Goal: Task Accomplishment & Management: Manage account settings

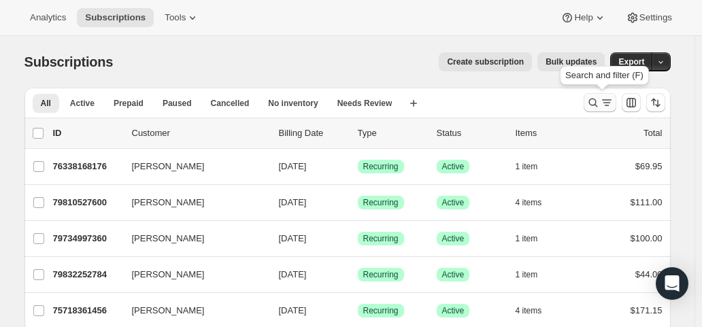
click at [595, 103] on icon "Search and filter results" at bounding box center [593, 103] width 14 height 14
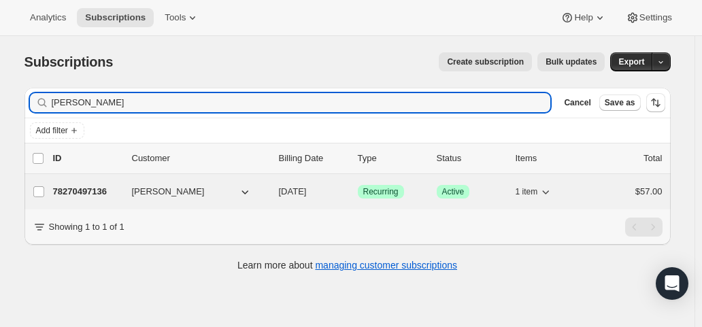
type input "[PERSON_NAME]"
click at [308, 197] on div "78270497136 [PERSON_NAME] [DATE] Success Recurring Success Active 1 item $57.00" at bounding box center [358, 191] width 610 height 19
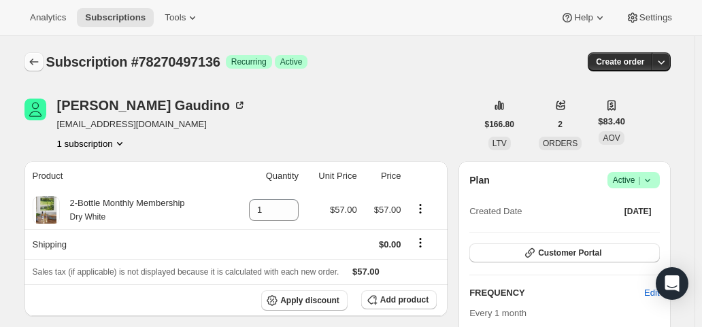
click at [35, 62] on icon "Subscriptions" at bounding box center [33, 62] width 9 height 7
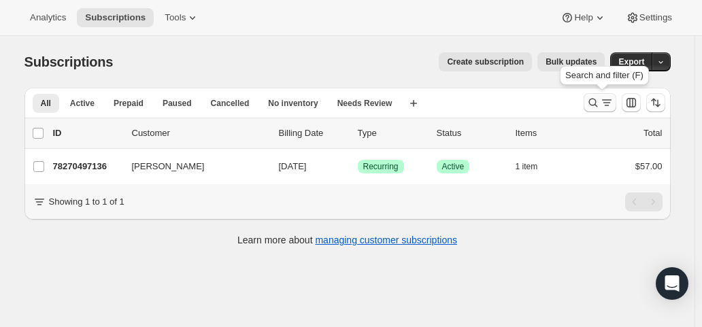
click at [591, 104] on icon "Search and filter results" at bounding box center [593, 103] width 14 height 14
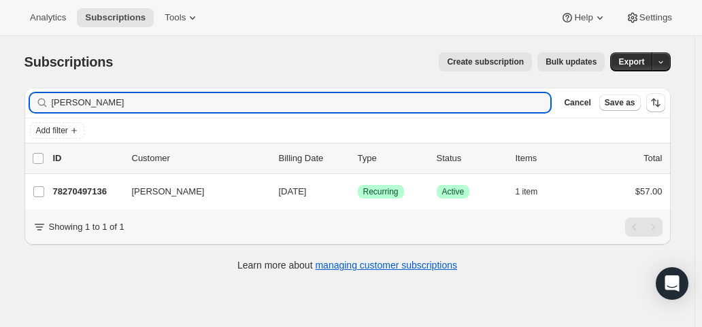
drag, startPoint x: 127, startPoint y: 104, endPoint x: 35, endPoint y: 96, distance: 92.2
click at [35, 96] on div "[PERSON_NAME] Clear" at bounding box center [290, 102] width 521 height 19
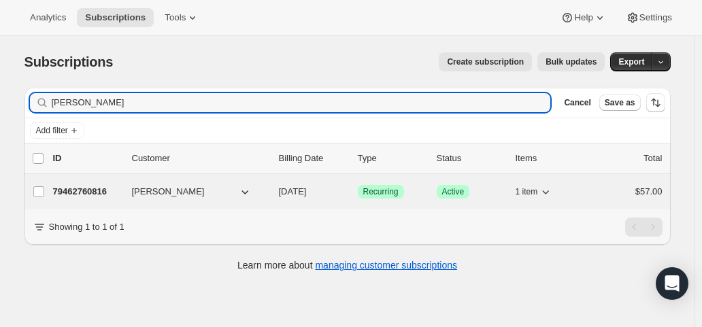
type input "[PERSON_NAME]"
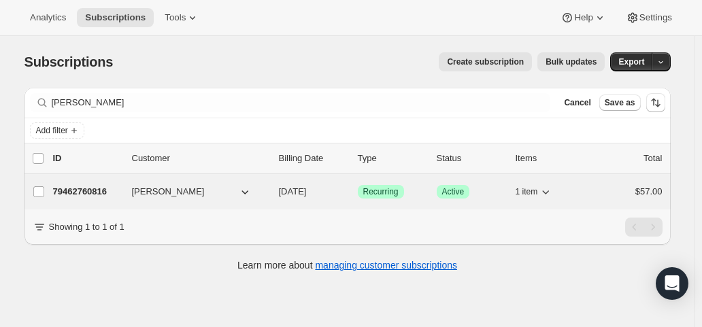
click at [220, 194] on button "[PERSON_NAME]" at bounding box center [192, 192] width 136 height 22
click at [186, 193] on button "[PERSON_NAME]" at bounding box center [192, 192] width 136 height 22
click at [290, 203] on div "[PERSON_NAME] 79462760816 [PERSON_NAME] [DATE] Success Recurring Success Active…" at bounding box center [347, 191] width 646 height 35
click at [169, 194] on span "[PERSON_NAME]" at bounding box center [168, 192] width 73 height 14
click at [268, 191] on div "[PERSON_NAME]" at bounding box center [200, 192] width 136 height 14
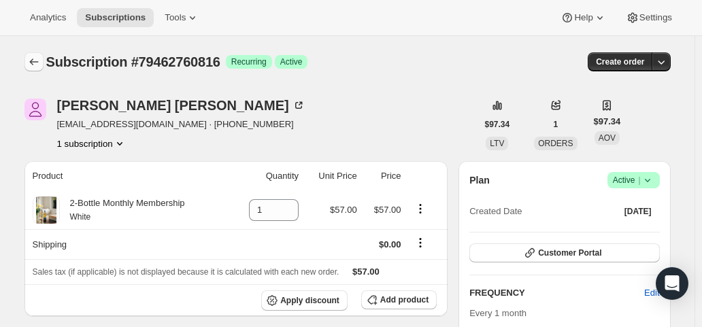
click at [44, 63] on button "Subscriptions" at bounding box center [33, 61] width 19 height 19
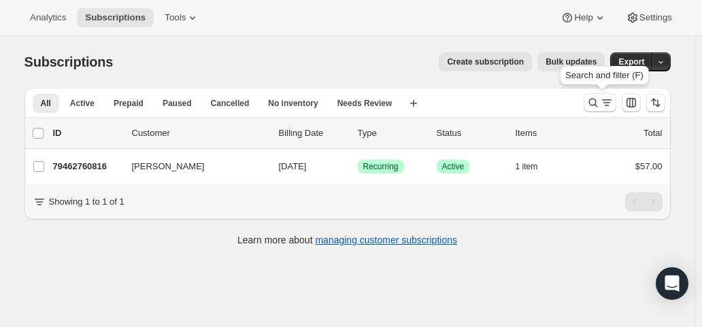
click at [600, 105] on icon "Search and filter results" at bounding box center [593, 103] width 14 height 14
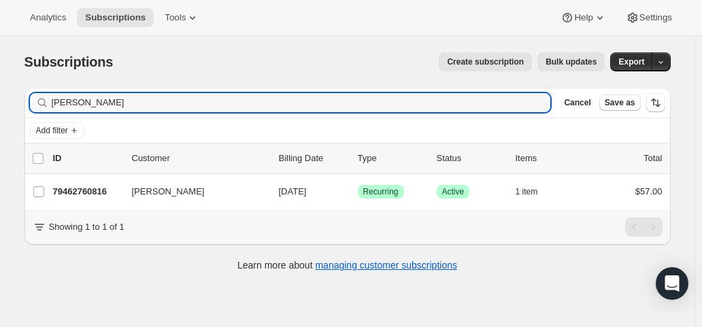
drag, startPoint x: 131, startPoint y: 101, endPoint x: 54, endPoint y: 97, distance: 76.4
click at [54, 97] on div "[PERSON_NAME] Clear" at bounding box center [290, 102] width 521 height 19
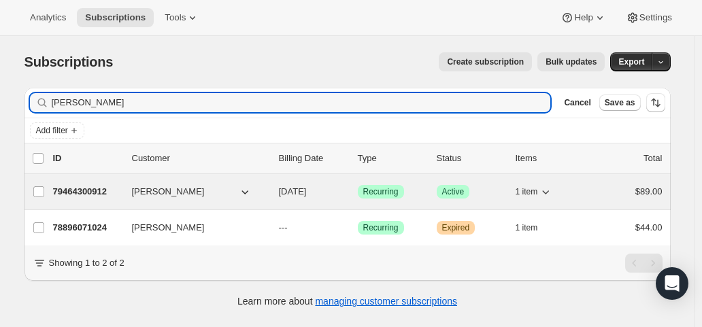
type input "[PERSON_NAME]"
click at [331, 187] on p "[DATE]" at bounding box center [313, 192] width 68 height 14
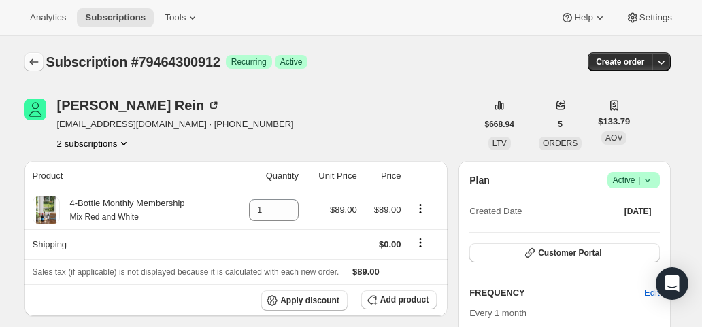
click at [37, 61] on icon "Subscriptions" at bounding box center [34, 62] width 14 height 14
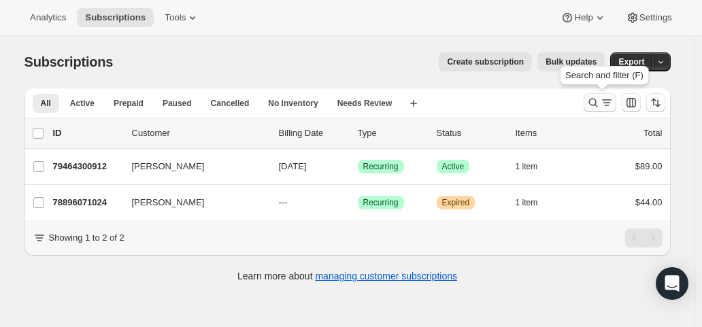
click at [605, 105] on icon "Search and filter results" at bounding box center [607, 103] width 14 height 14
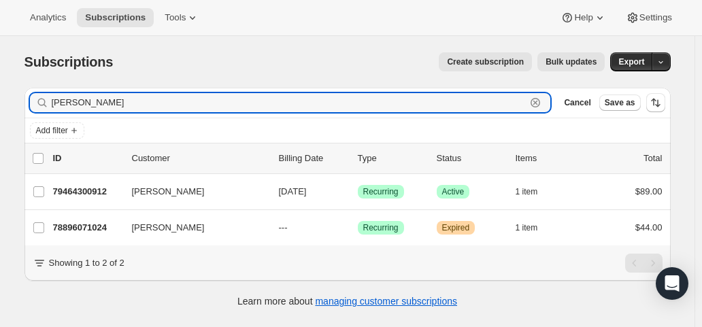
drag, startPoint x: 110, startPoint y: 101, endPoint x: 23, endPoint y: 108, distance: 86.7
click at [23, 108] on div "Filter subscribers [PERSON_NAME] Clear Cancel Save as Add filter 0 selected Upd…" at bounding box center [342, 199] width 657 height 245
paste input "[PERSON_NAME]"
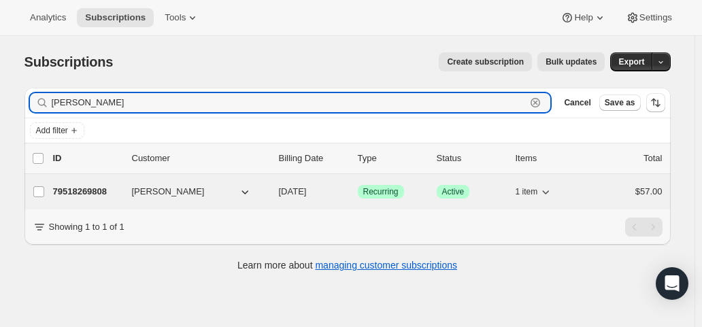
type input "[PERSON_NAME]"
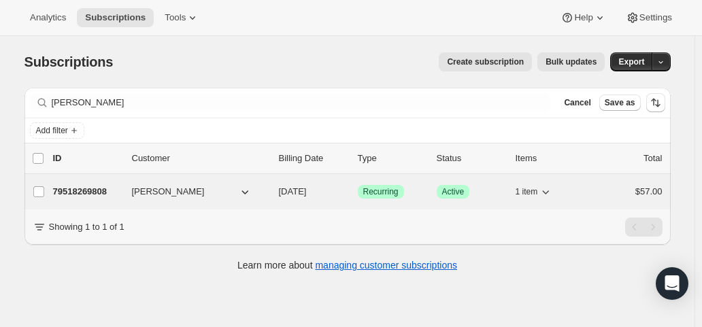
click at [305, 188] on span "[DATE]" at bounding box center [293, 191] width 28 height 10
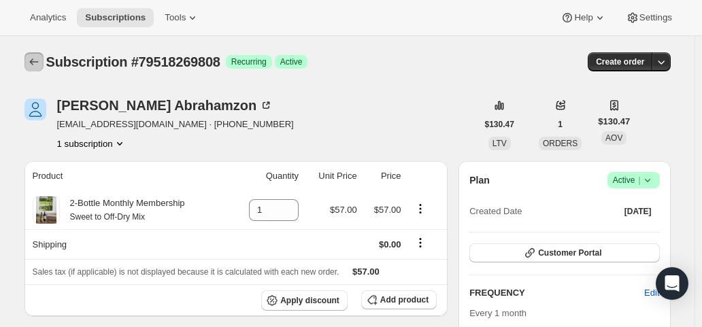
click at [41, 63] on icon "Subscriptions" at bounding box center [34, 62] width 14 height 14
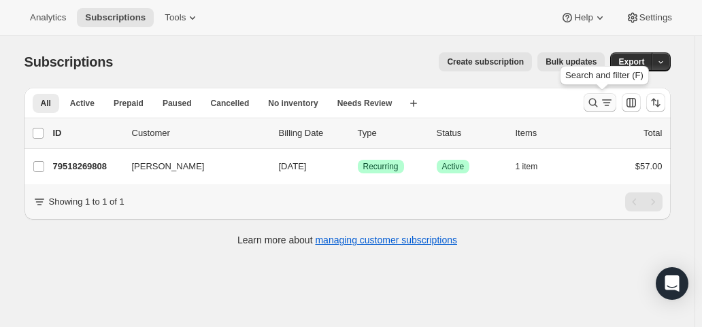
click at [597, 104] on icon "Search and filter results" at bounding box center [593, 103] width 14 height 14
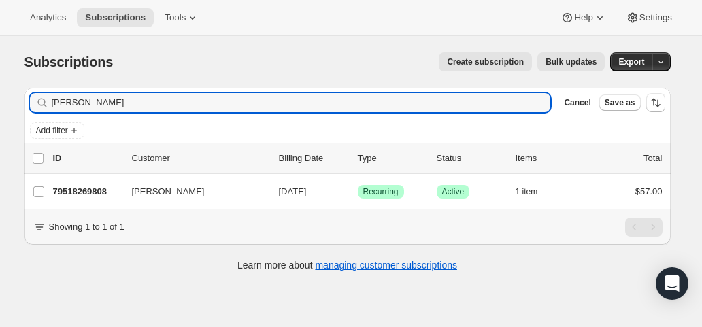
drag, startPoint x: 155, startPoint y: 101, endPoint x: 31, endPoint y: 103, distance: 123.8
click at [31, 103] on div "Filter subscribers [PERSON_NAME] Clear Cancel Save as" at bounding box center [347, 103] width 646 height 30
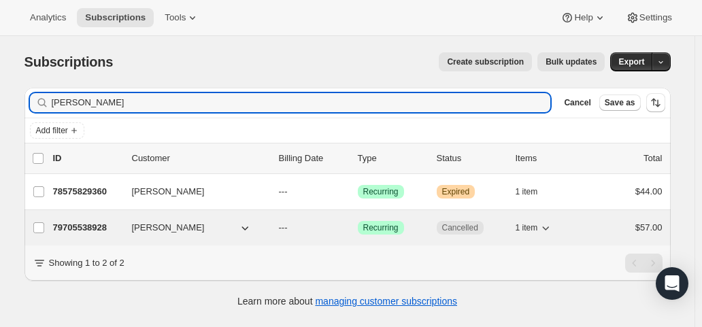
type input "[PERSON_NAME]"
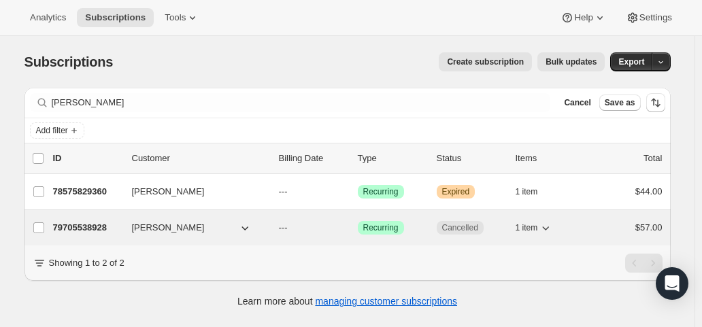
click at [350, 222] on div "79705538928 [PERSON_NAME] --- Success Recurring Cancelled 1 item $57.00" at bounding box center [358, 227] width 610 height 19
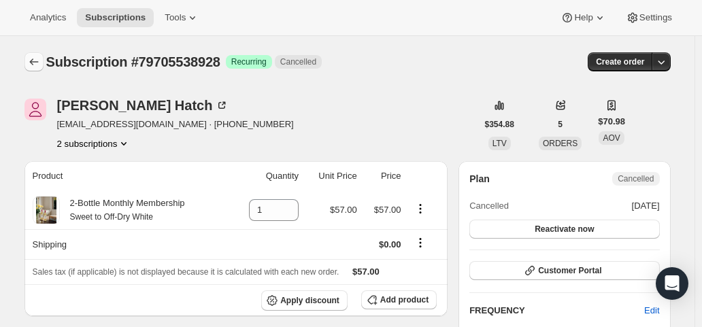
click at [41, 59] on icon "Subscriptions" at bounding box center [34, 62] width 14 height 14
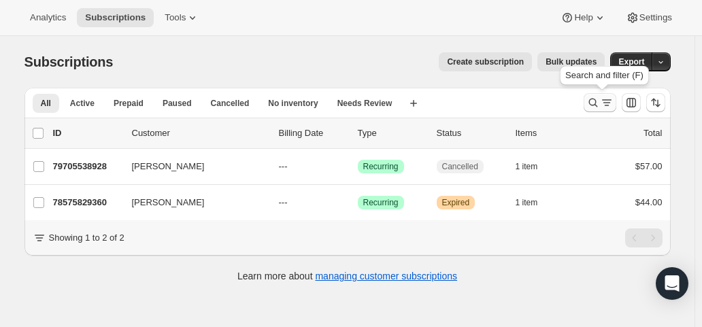
click at [601, 107] on div "Search and filter results" at bounding box center [599, 103] width 27 height 14
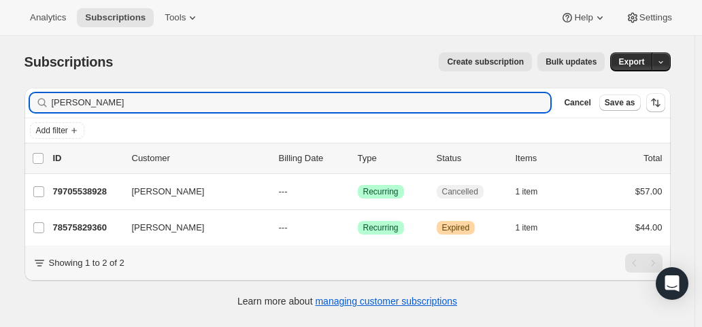
drag, startPoint x: 136, startPoint y: 100, endPoint x: 7, endPoint y: 96, distance: 129.3
click at [7, 96] on div "Subscriptions. This page is ready Subscriptions Create subscription Bulk update…" at bounding box center [347, 199] width 695 height 327
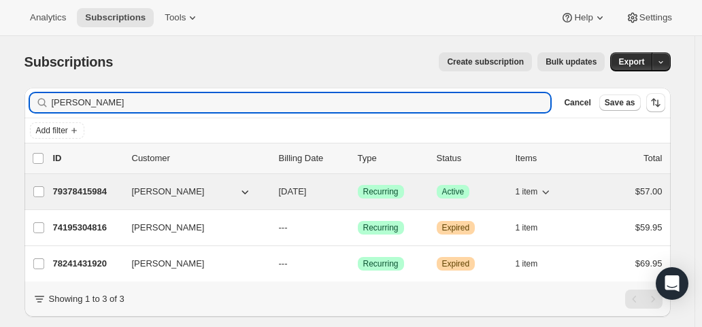
type input "[PERSON_NAME]"
click at [341, 186] on p "[DATE]" at bounding box center [313, 192] width 68 height 14
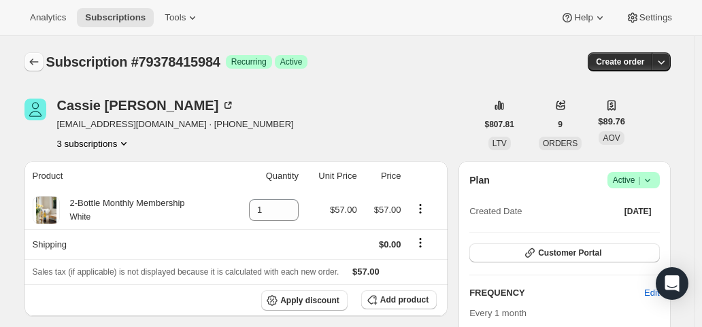
click at [39, 67] on icon "Subscriptions" at bounding box center [34, 62] width 14 height 14
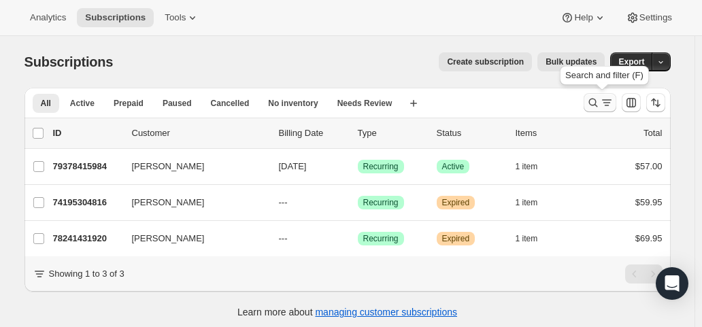
click at [599, 104] on icon "Search and filter results" at bounding box center [593, 103] width 14 height 14
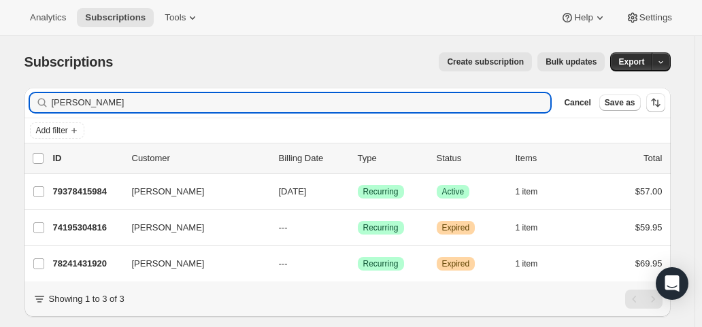
drag, startPoint x: 55, startPoint y: 103, endPoint x: 35, endPoint y: 103, distance: 19.7
click at [35, 103] on div "[PERSON_NAME] Clear" at bounding box center [290, 102] width 521 height 19
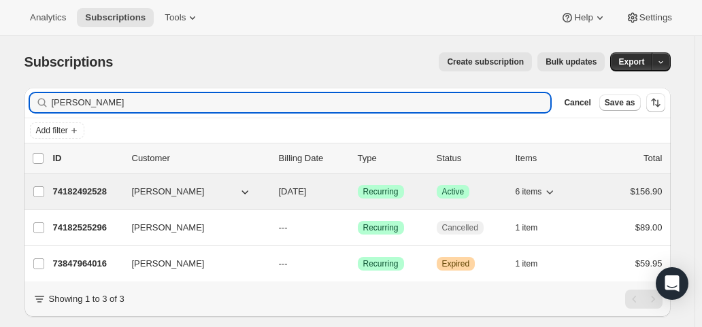
type input "[PERSON_NAME]"
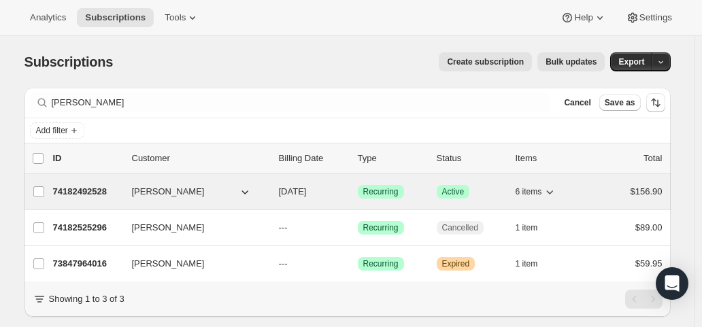
click at [307, 190] on span "[DATE]" at bounding box center [293, 191] width 28 height 10
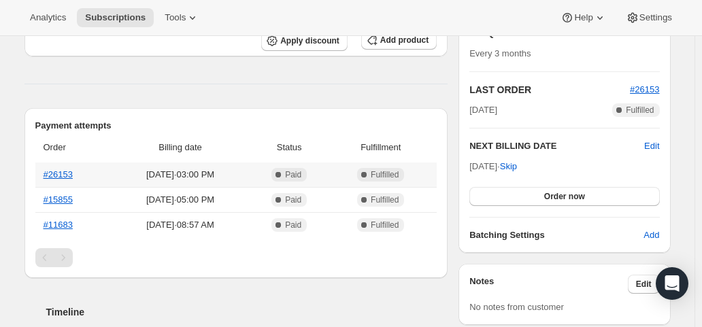
scroll to position [272, 0]
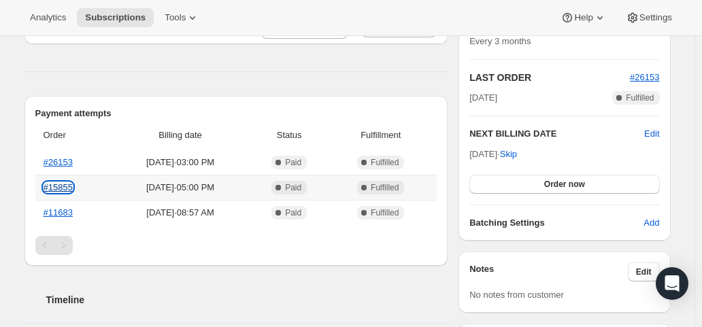
click at [67, 184] on link "#15855" at bounding box center [58, 187] width 29 height 10
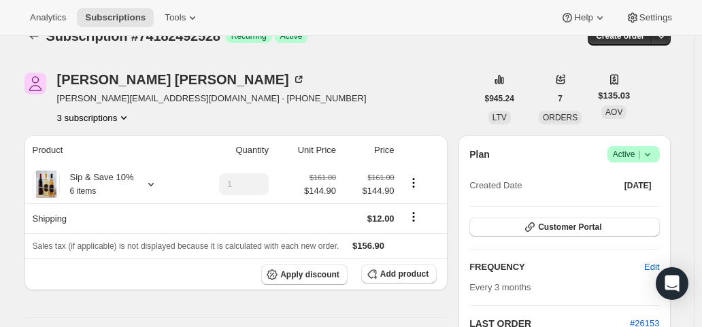
scroll to position [0, 0]
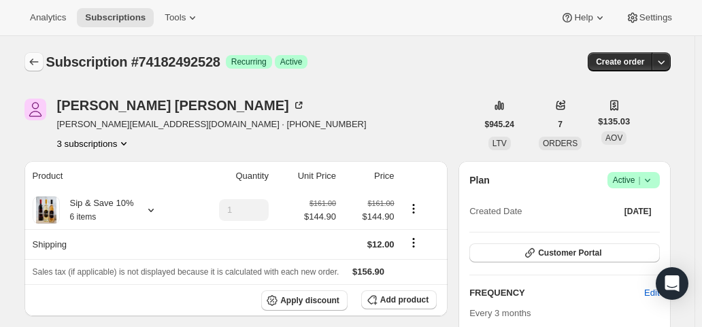
click at [37, 63] on icon "Subscriptions" at bounding box center [34, 62] width 14 height 14
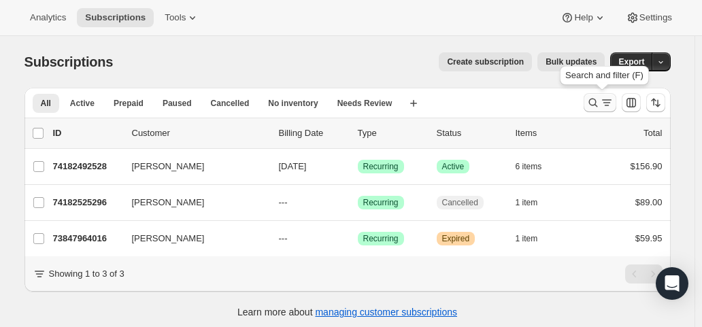
click at [593, 100] on icon "Search and filter results" at bounding box center [593, 103] width 9 height 9
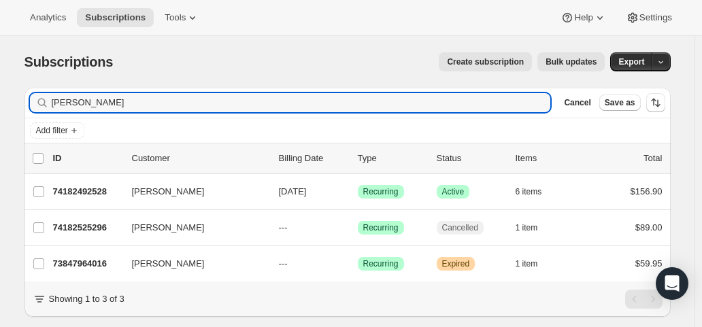
drag, startPoint x: 156, startPoint y: 100, endPoint x: 50, endPoint y: 100, distance: 106.1
click at [50, 100] on div "[PERSON_NAME] Clear" at bounding box center [290, 102] width 521 height 19
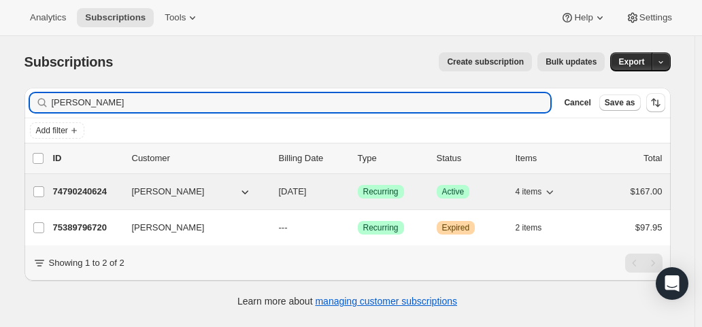
type input "[PERSON_NAME]"
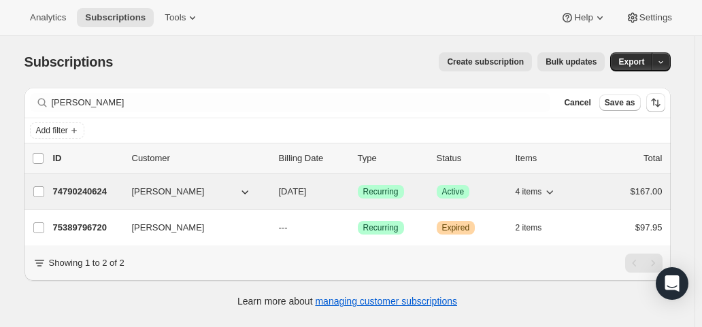
click at [331, 188] on p "[DATE]" at bounding box center [313, 192] width 68 height 14
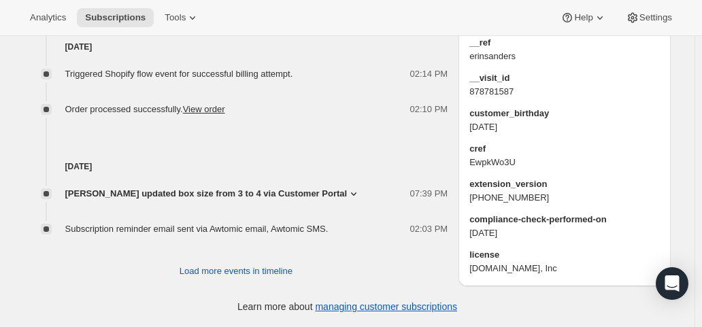
scroll to position [1010, 0]
click at [282, 265] on span "Load more events in timeline" at bounding box center [236, 272] width 113 height 14
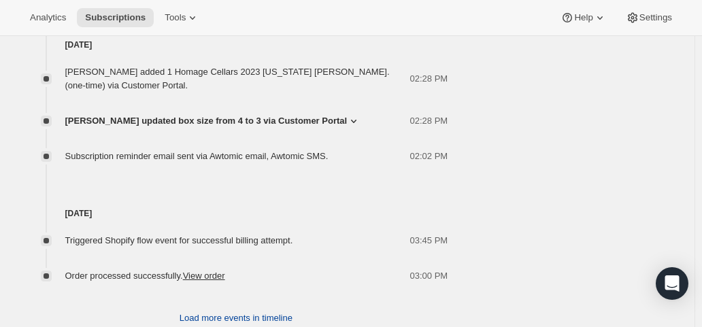
scroll to position [1623, 0]
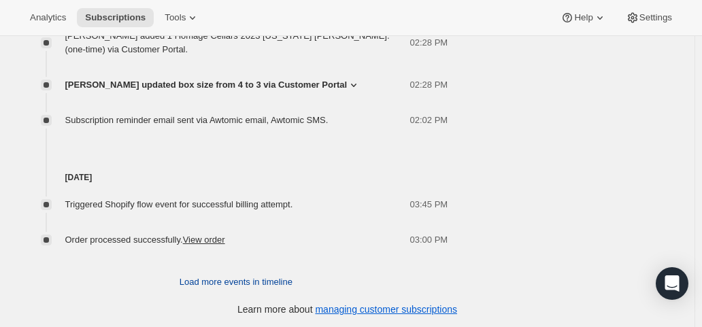
click at [226, 282] on span "Load more events in timeline" at bounding box center [236, 283] width 113 height 14
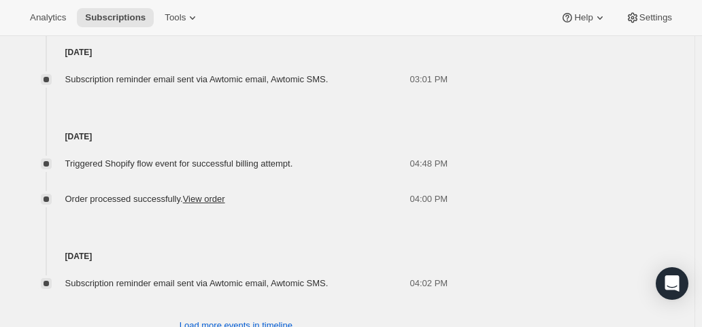
scroll to position [2151, 0]
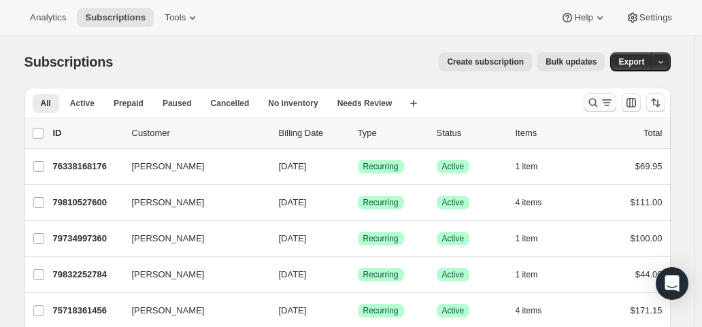
click at [597, 104] on icon "Search and filter results" at bounding box center [593, 103] width 14 height 14
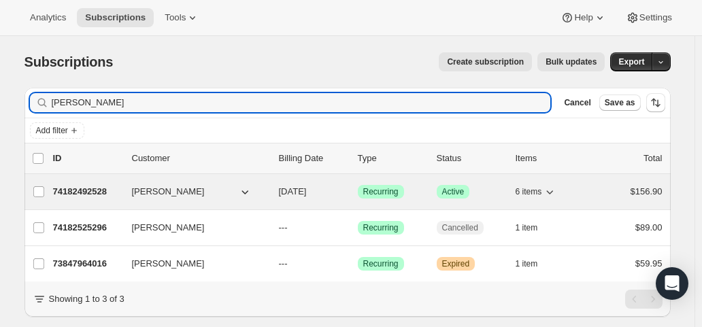
type input "kimberly johnson"
click at [352, 190] on div "74182492528 Kimberly Johnson 11/18/2025 Success Recurring Success Active 6 item…" at bounding box center [358, 191] width 610 height 19
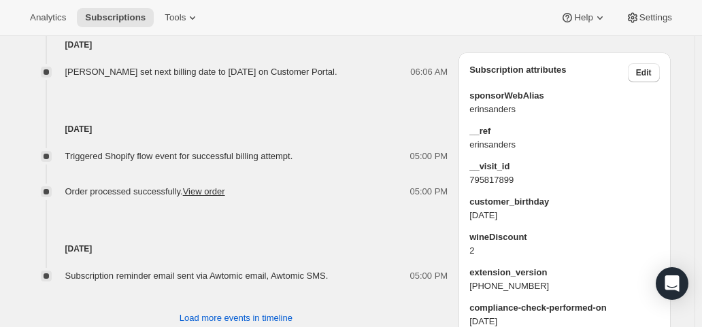
scroll to position [901, 0]
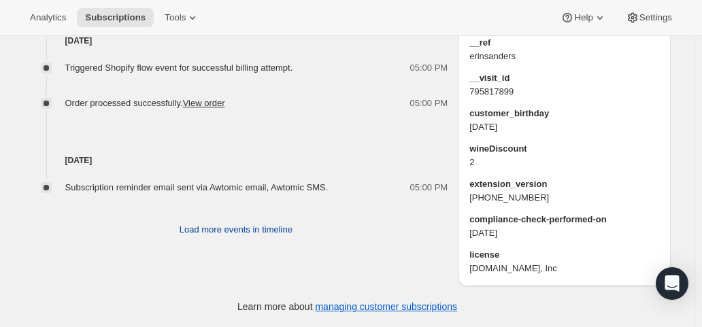
click at [267, 223] on span "Load more events in timeline" at bounding box center [236, 230] width 113 height 14
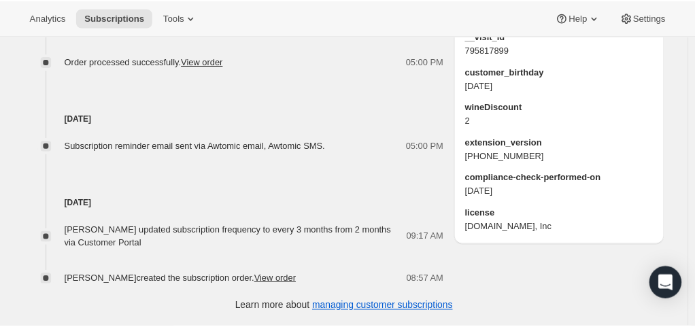
scroll to position [930, 0]
